Goal: Information Seeking & Learning: Check status

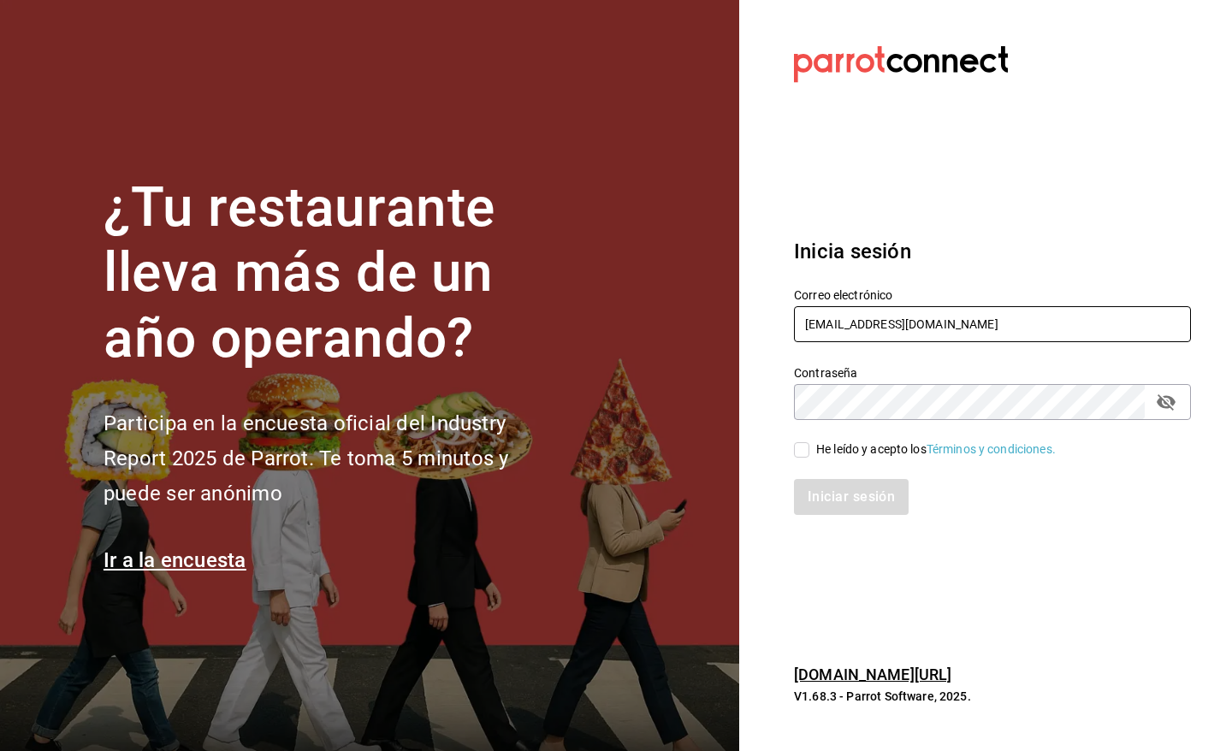
click at [914, 314] on input "pr@peace.com" at bounding box center [992, 324] width 397 height 36
click at [806, 449] on input "He leído y acepto los Términos y condiciones." at bounding box center [801, 449] width 15 height 15
checkbox input "true"
click at [819, 497] on button "Iniciar sesión" at bounding box center [852, 497] width 116 height 36
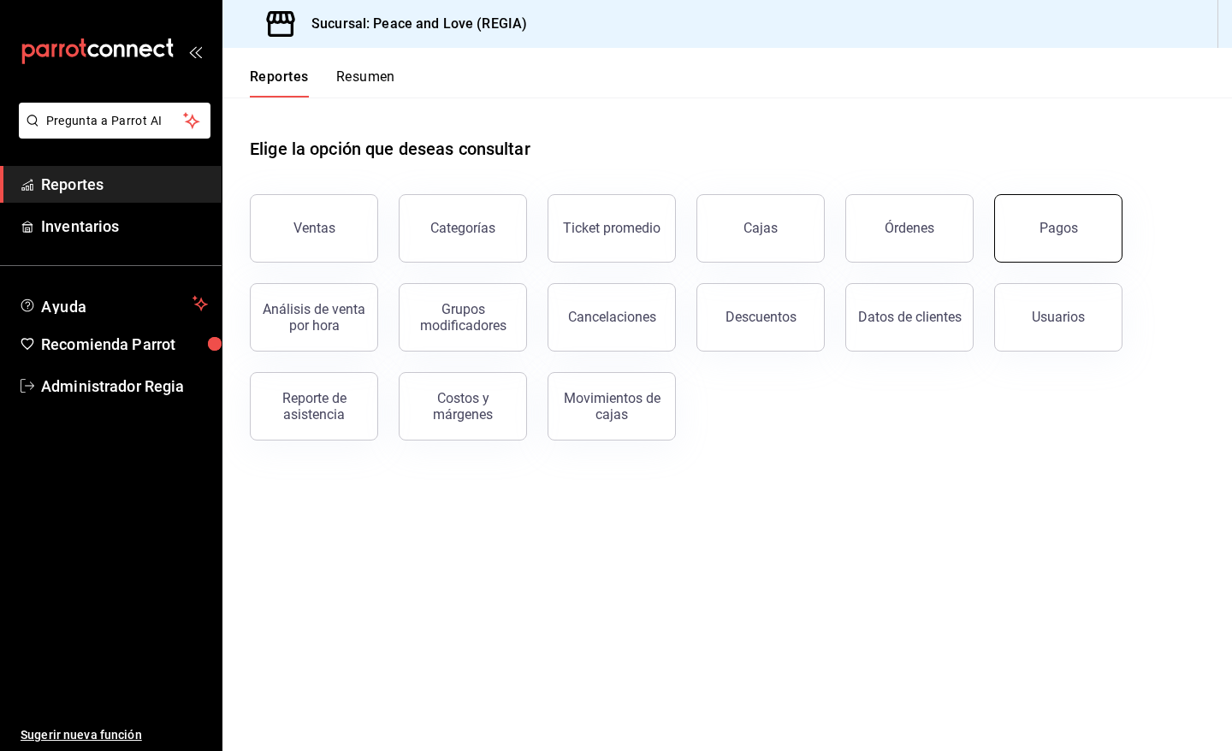
click at [1002, 237] on button "Pagos" at bounding box center [1059, 228] width 128 height 68
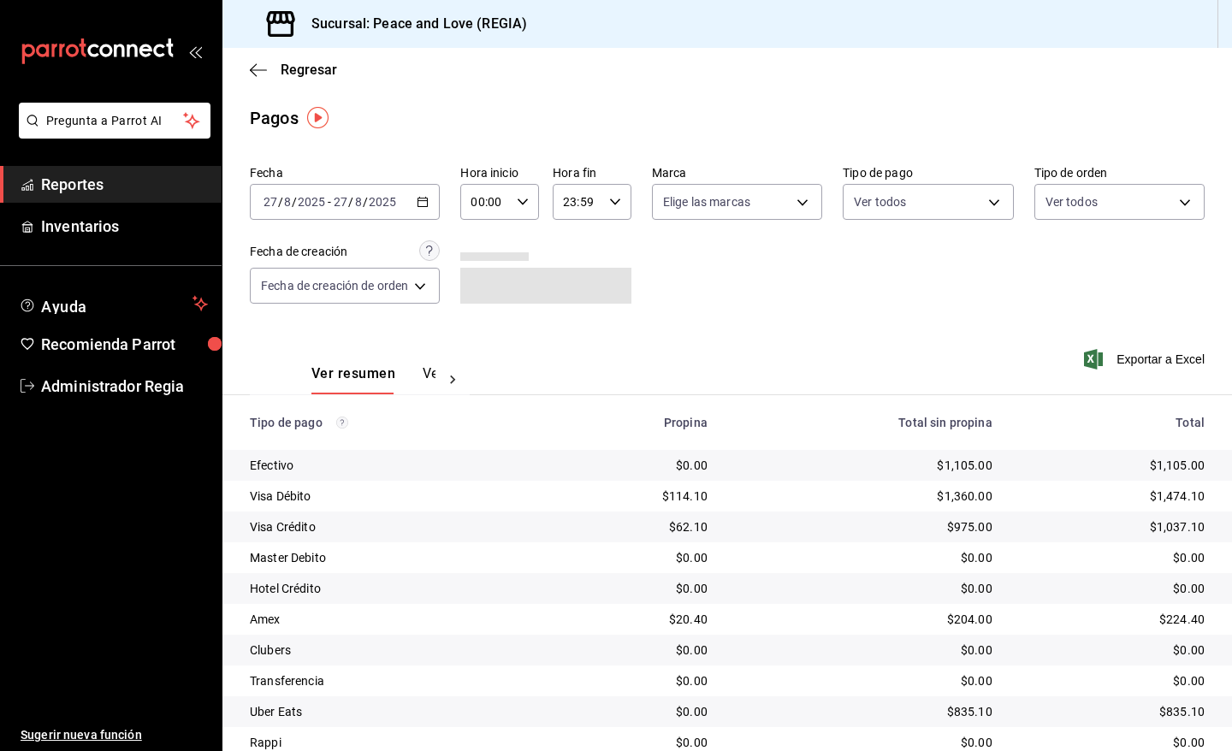
scroll to position [65, 0]
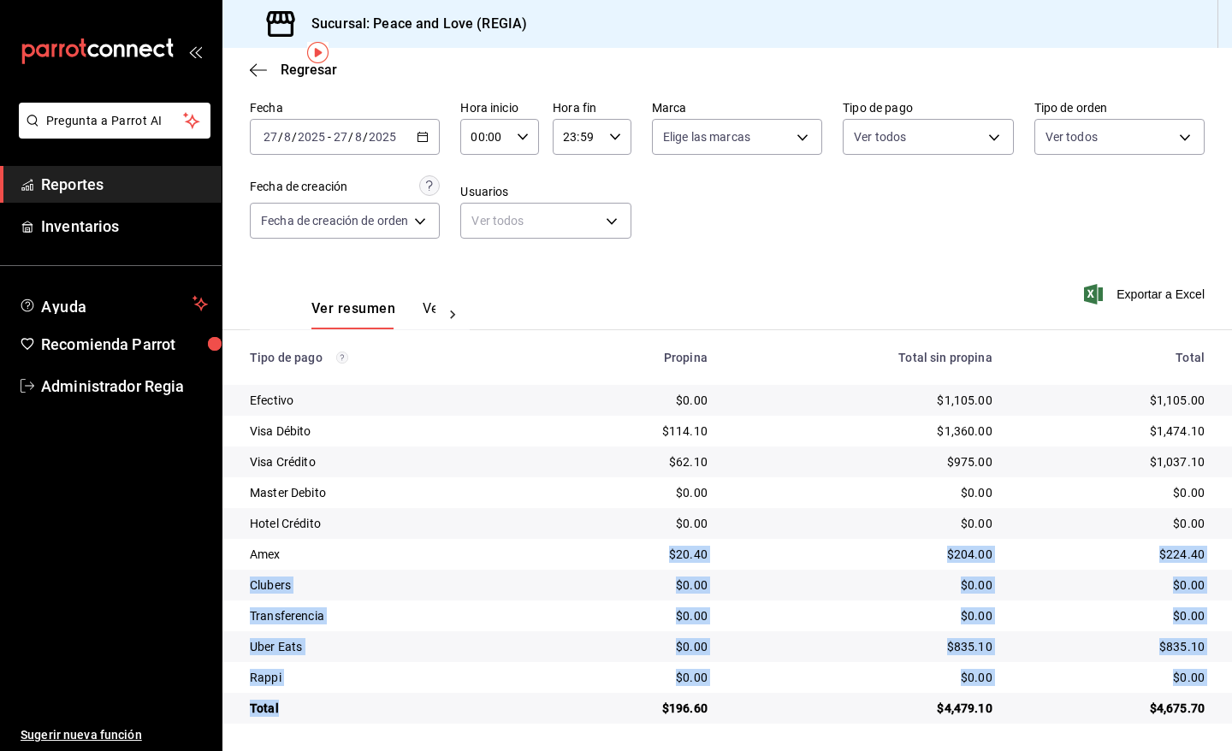
drag, startPoint x: 353, startPoint y: 477, endPoint x: 347, endPoint y: 460, distance: 17.3
click at [349, 468] on tbody "Efectivo $0.00 $1,105.00 $1,105.00 Visa Débito $114.10 $1,360.00 $1,474.10 Visa…" at bounding box center [728, 554] width 1010 height 339
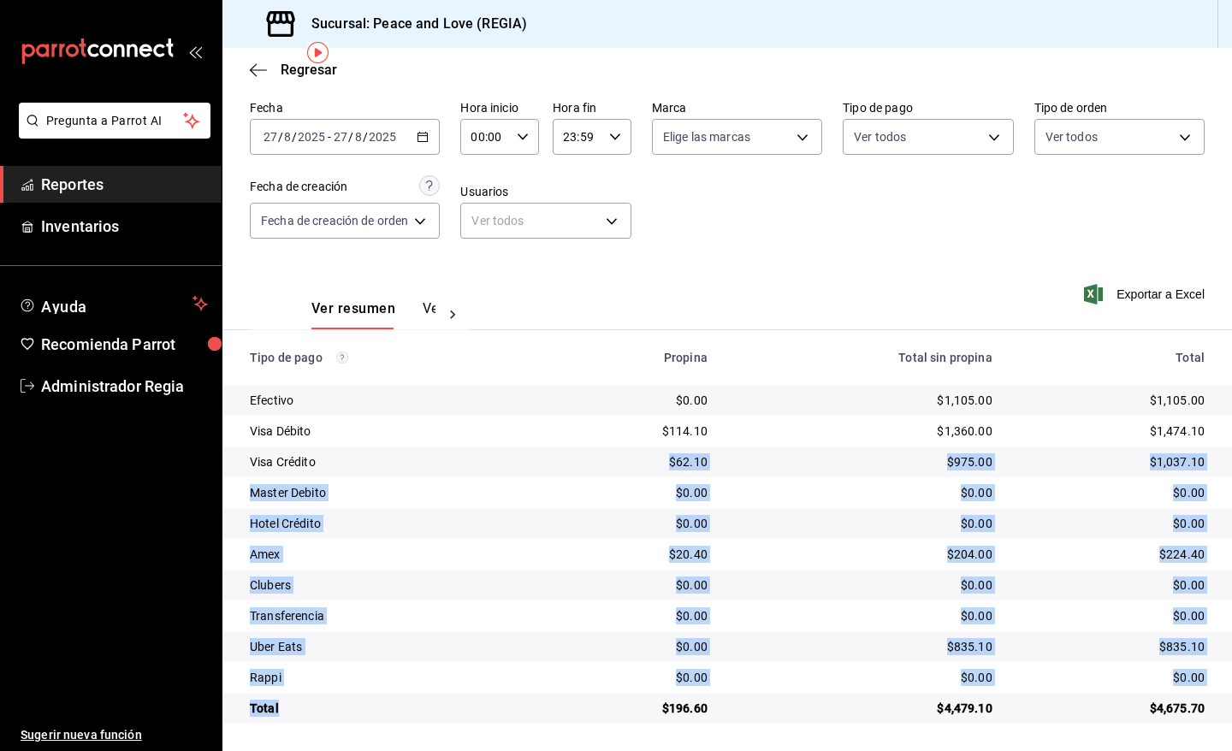
click at [482, 462] on div "Visa Crédito" at bounding box center [393, 462] width 287 height 17
